Goal: Transaction & Acquisition: Book appointment/travel/reservation

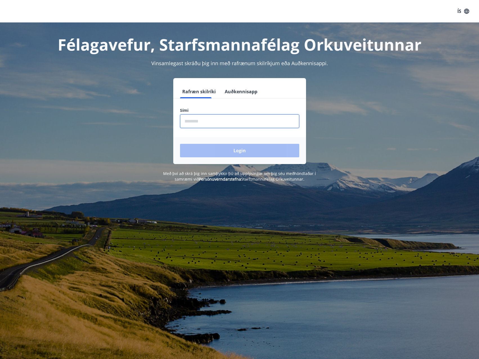
click at [234, 116] on input "phone" at bounding box center [239, 121] width 119 height 14
type input "********"
click at [180, 144] on button "Login" at bounding box center [239, 150] width 119 height 13
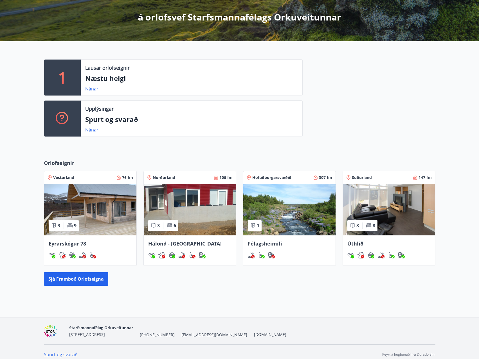
scroll to position [104, 0]
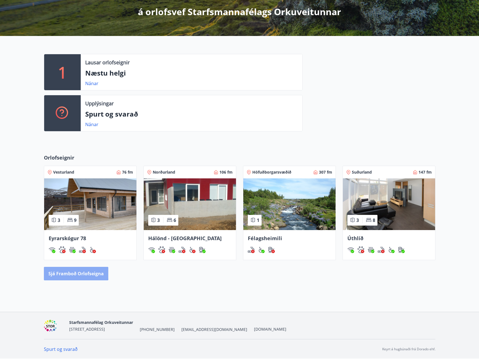
click at [65, 273] on button "Sjá framboð orlofseigna" at bounding box center [76, 273] width 64 height 13
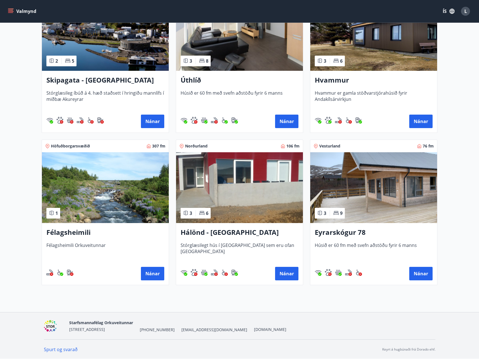
scroll to position [142, 0]
click at [153, 270] on button "Nánar" at bounding box center [152, 273] width 23 height 13
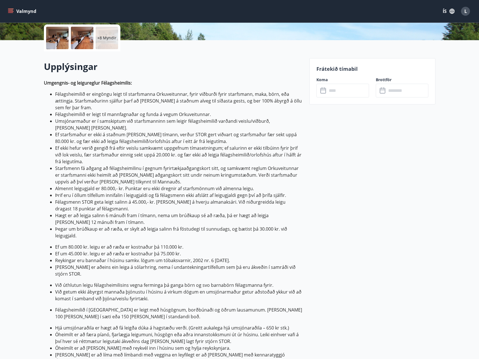
scroll to position [141, 0]
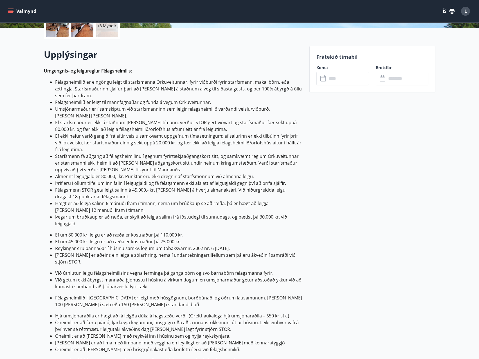
click at [344, 80] on input "text" at bounding box center [348, 79] width 42 height 14
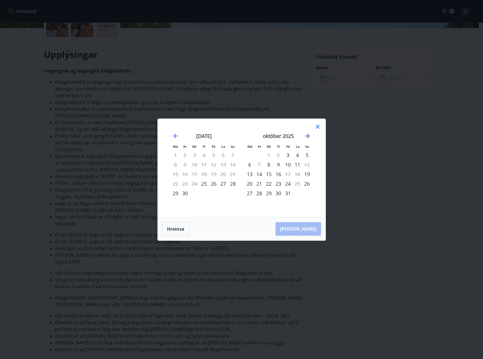
click at [308, 135] on icon "Move forward to switch to the next month." at bounding box center [307, 136] width 4 height 4
click at [307, 165] on div "8" at bounding box center [307, 165] width 10 height 10
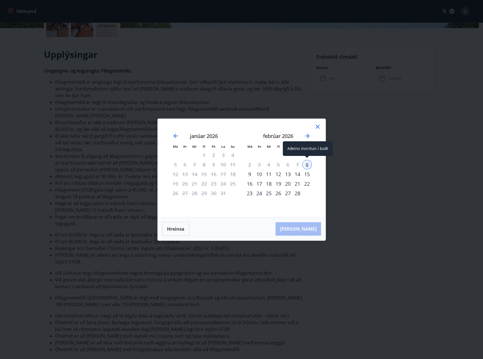
click at [306, 164] on div "8" at bounding box center [307, 165] width 10 height 10
click at [249, 174] on div "9" at bounding box center [250, 175] width 10 height 10
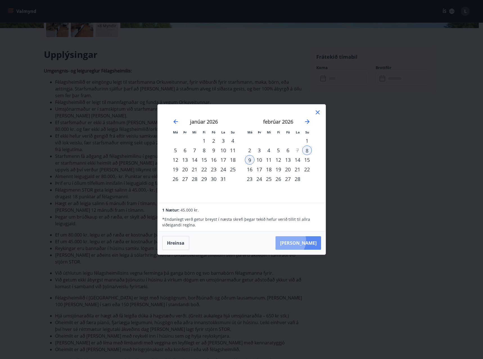
click at [306, 241] on button "Taka Frá" at bounding box center [299, 242] width 46 height 13
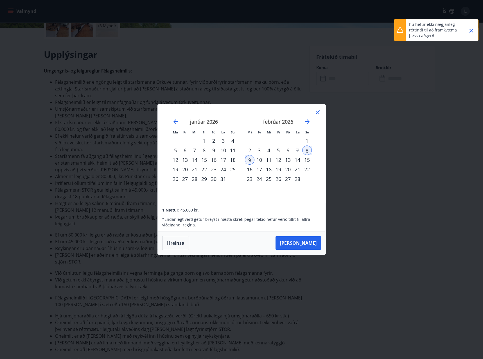
click at [470, 30] on icon "Close" at bounding box center [471, 30] width 7 height 7
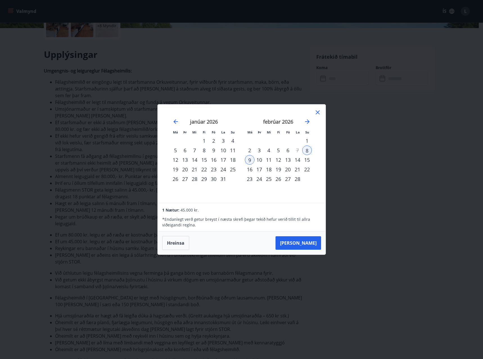
click at [317, 112] on icon at bounding box center [318, 112] width 4 height 4
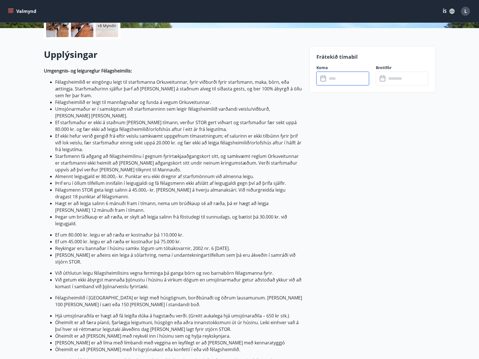
click at [351, 79] on input "text" at bounding box center [348, 79] width 42 height 14
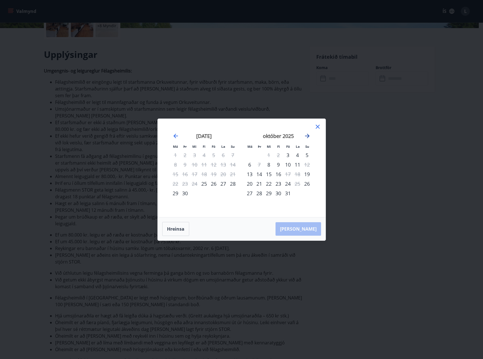
click at [306, 136] on icon "Move forward to switch to the next month." at bounding box center [307, 136] width 7 height 7
click at [305, 165] on div "8" at bounding box center [307, 165] width 10 height 10
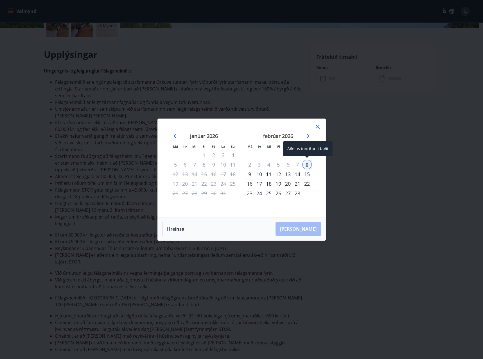
click at [307, 165] on div "8" at bounding box center [307, 165] width 10 height 10
click at [317, 124] on icon at bounding box center [317, 126] width 7 height 7
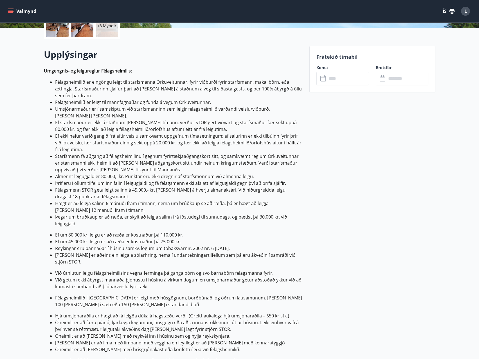
click at [325, 76] on icon at bounding box center [323, 79] width 6 height 6
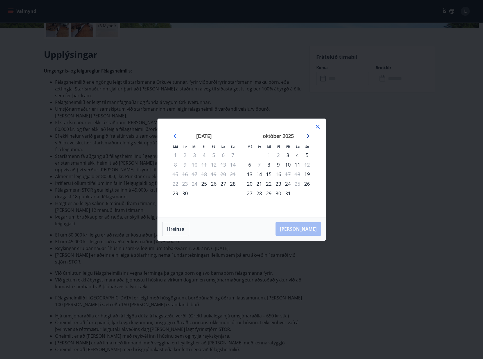
click at [307, 136] on icon "Move forward to switch to the next month." at bounding box center [307, 136] width 7 height 7
click at [308, 135] on icon "Move forward to switch to the next month." at bounding box center [307, 136] width 7 height 7
click at [319, 125] on icon at bounding box center [317, 126] width 7 height 7
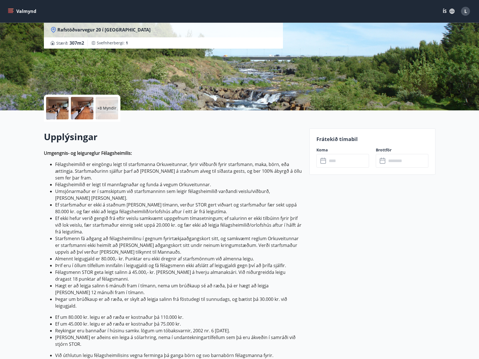
scroll to position [56, 0]
